Goal: Book appointment/travel/reservation: Book appointment/travel/reservation

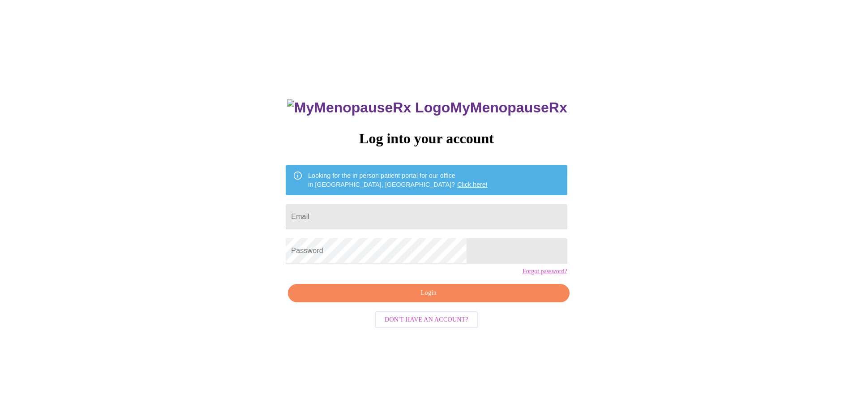
type input "[EMAIL_ADDRESS][PERSON_NAME][DOMAIN_NAME]"
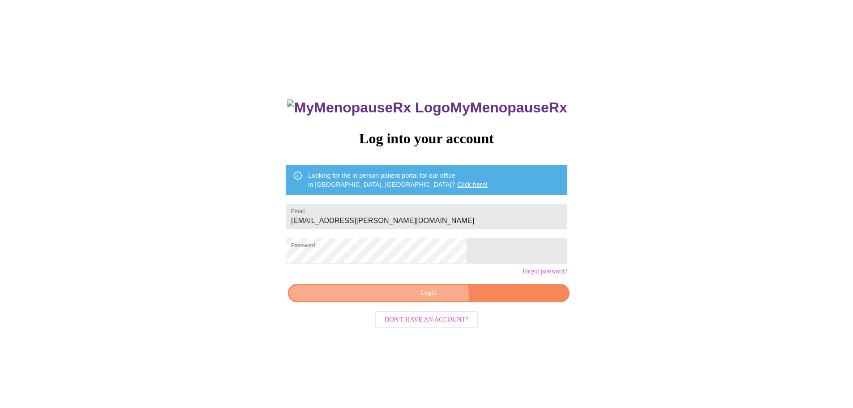
click at [404, 299] on span "Login" at bounding box center [428, 293] width 261 height 11
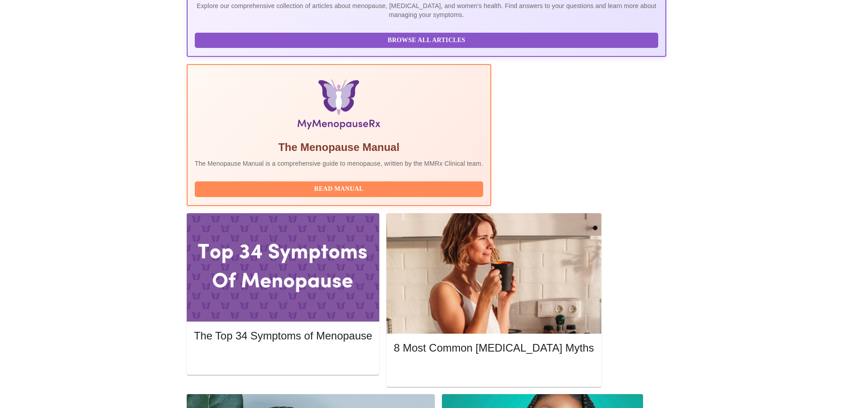
scroll to position [224, 0]
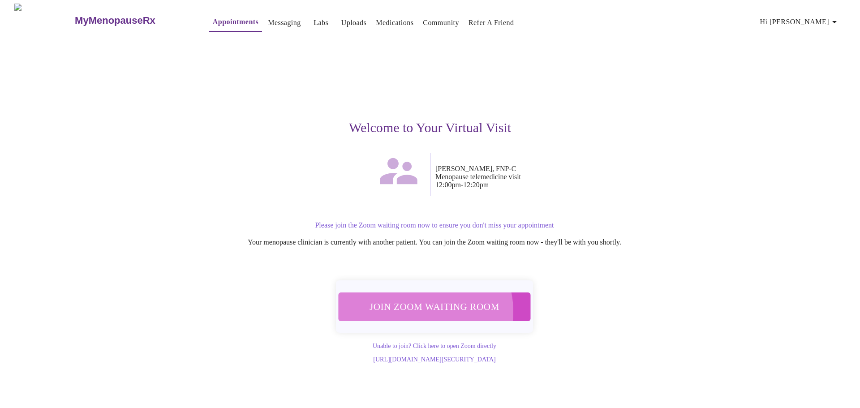
click at [418, 308] on span "Join Zoom Waiting Room" at bounding box center [434, 306] width 168 height 17
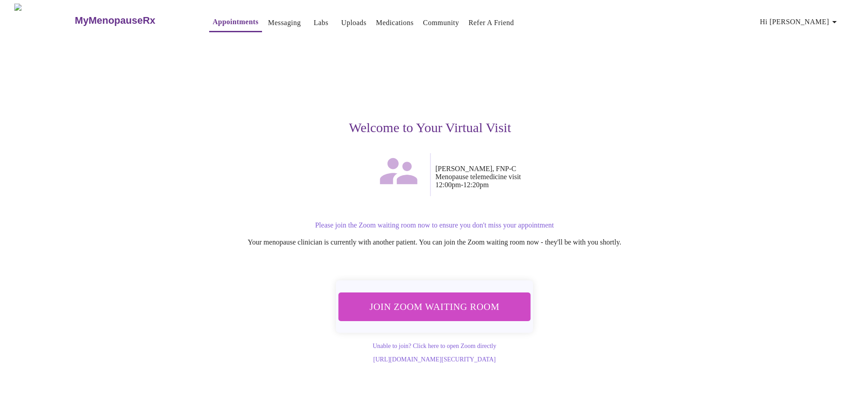
click at [447, 302] on span "Join Zoom Waiting Room" at bounding box center [434, 306] width 168 height 17
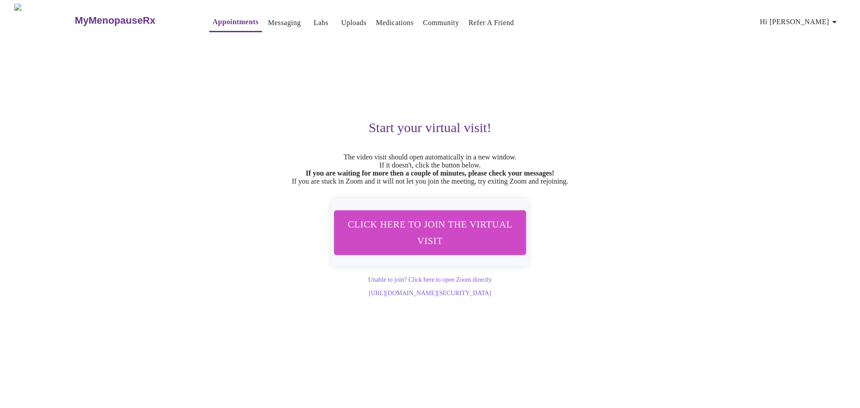
click at [413, 235] on span "Click here to join the virtual visit" at bounding box center [430, 232] width 168 height 33
